Goal: Transaction & Acquisition: Download file/media

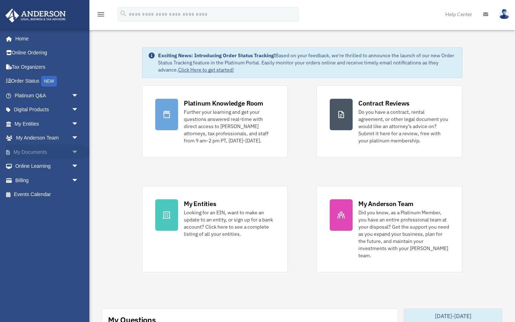
click at [72, 151] on span "arrow_drop_down" at bounding box center [79, 152] width 14 height 15
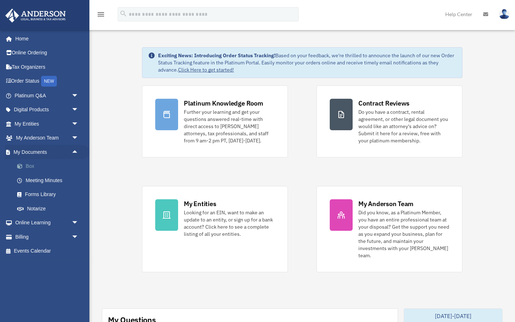
click at [38, 164] on link "Box" at bounding box center [49, 166] width 79 height 14
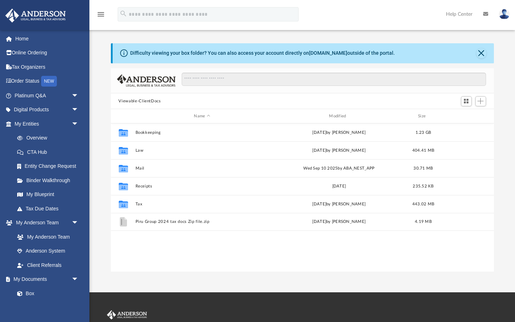
scroll to position [162, 383]
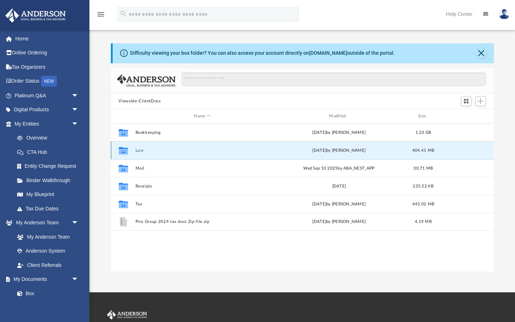
click at [164, 151] on button "Law" at bounding box center [202, 150] width 134 height 5
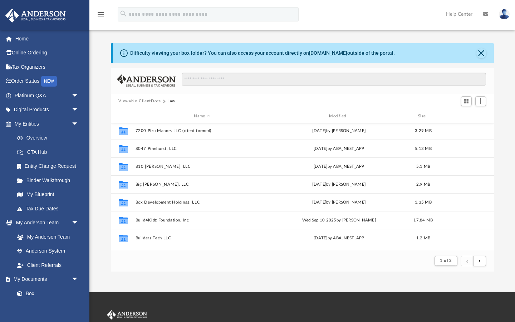
scroll to position [700, 0]
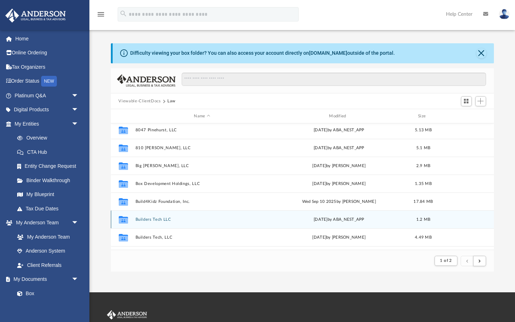
click at [170, 221] on button "Builders Tech LLC" at bounding box center [202, 219] width 134 height 5
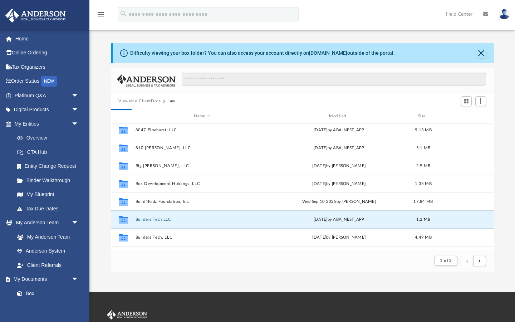
scroll to position [162, 383]
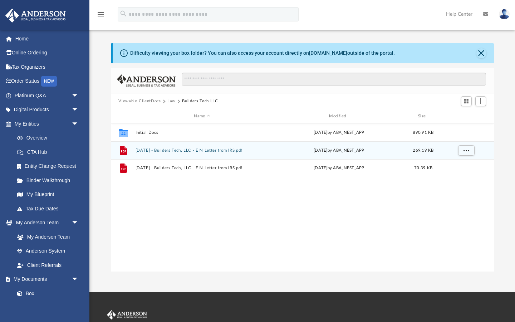
click at [215, 152] on div "File 2024.04.01 - Builders Tech, LLC - EIN Letter from IRS.pdf Mon Apr 1 2024 b…" at bounding box center [302, 150] width 383 height 18
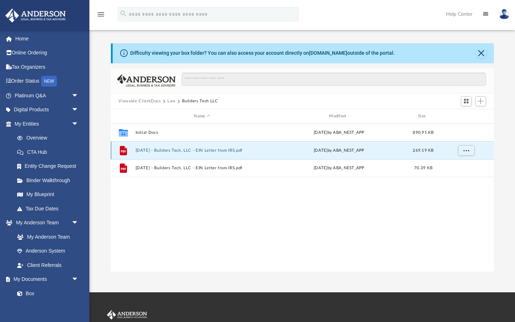
click at [215, 152] on div "File 2024.04.01 - Builders Tech, LLC - EIN Letter from IRS.pdf Mon Apr 1 2024 b…" at bounding box center [302, 150] width 383 height 18
click at [464, 149] on span "More options" at bounding box center [466, 150] width 6 height 4
click at [458, 164] on li "Preview" at bounding box center [459, 165] width 21 height 8
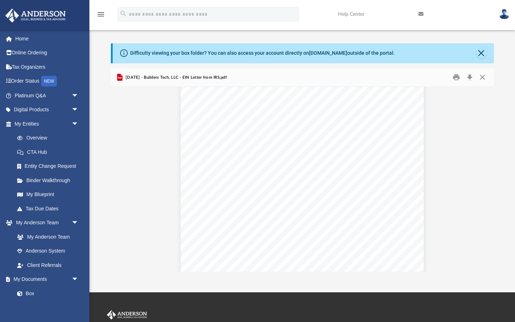
scroll to position [0, 0]
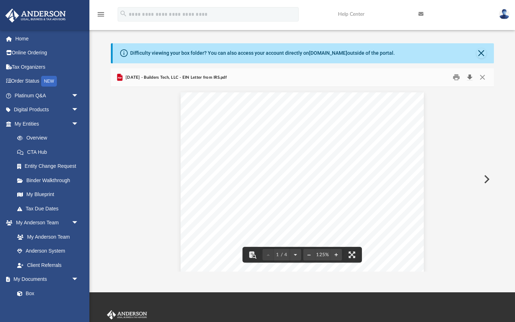
click at [470, 79] on button "Download" at bounding box center [469, 77] width 13 height 11
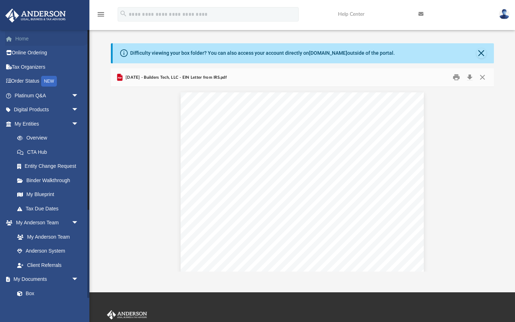
click at [35, 41] on link "Home" at bounding box center [47, 38] width 84 height 14
